Goal: Navigation & Orientation: Find specific page/section

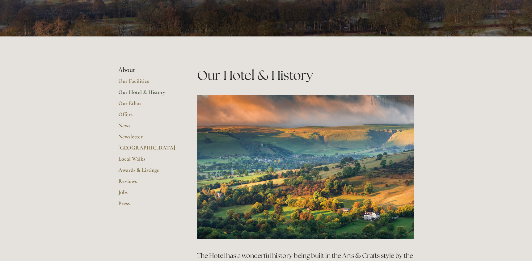
scroll to position [104, 0]
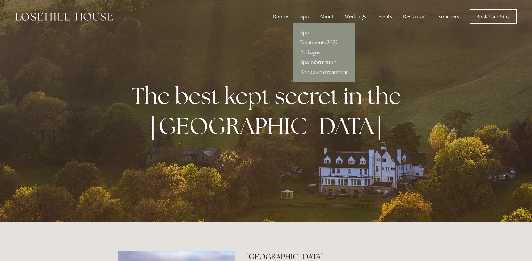
click at [305, 32] on link "Spa" at bounding box center [324, 33] width 62 height 10
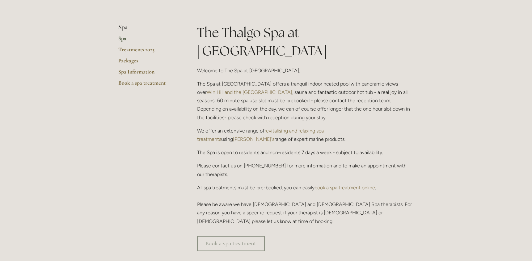
scroll to position [136, 0]
